Goal: Find specific page/section: Find specific page/section

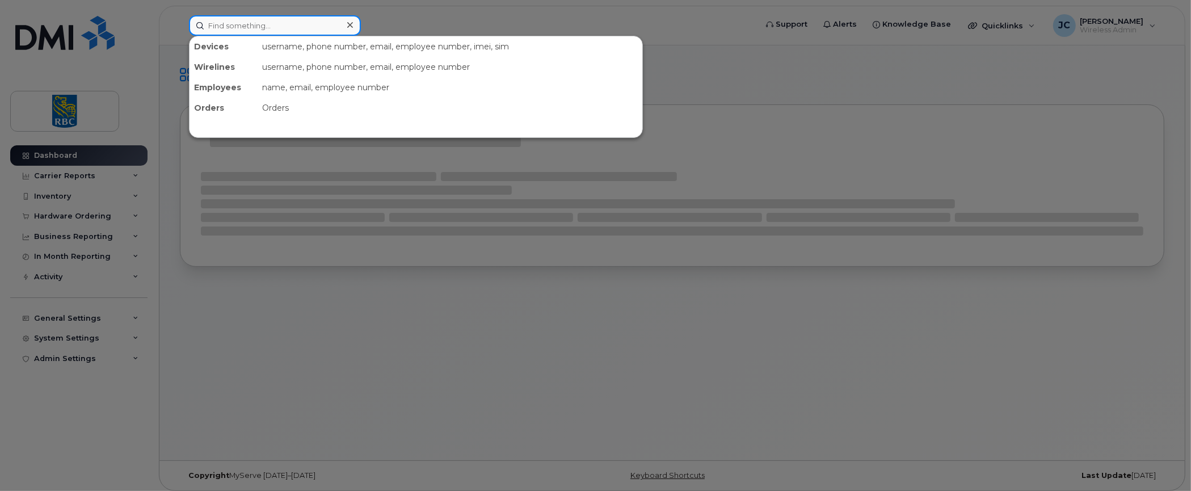
click at [271, 23] on input at bounding box center [275, 25] width 172 height 20
paste input "4164759627"
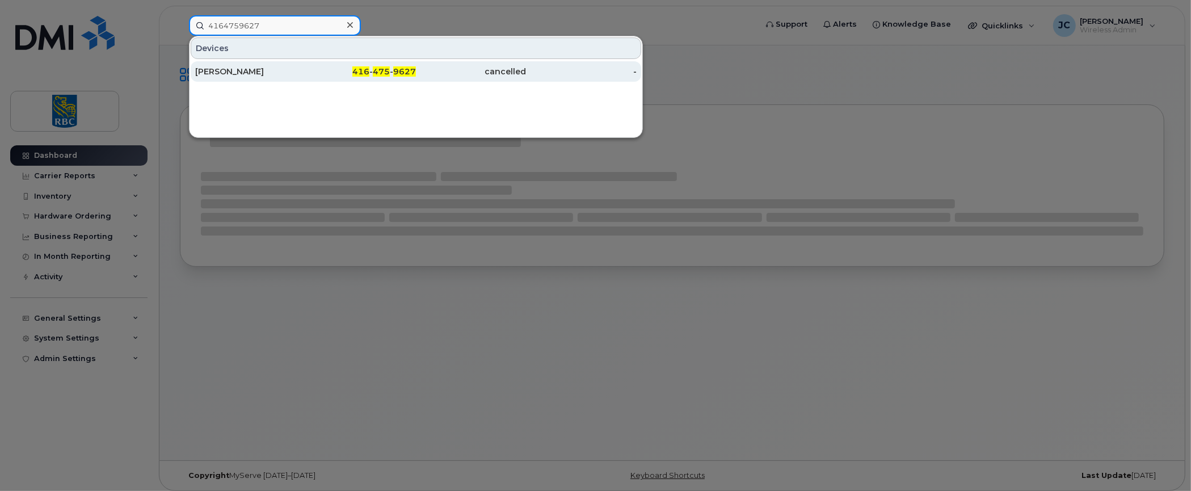
type input "4164759627"
drag, startPoint x: 216, startPoint y: 64, endPoint x: 269, endPoint y: 65, distance: 53.4
click at [216, 64] on div "[PERSON_NAME]" at bounding box center [250, 71] width 111 height 20
